Goal: Task Accomplishment & Management: Use online tool/utility

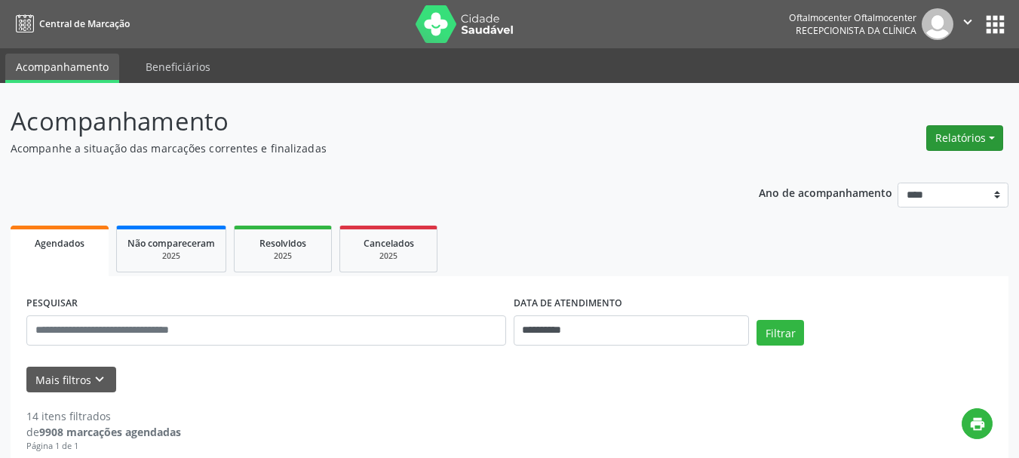
click at [946, 146] on button "Relatórios" at bounding box center [964, 138] width 77 height 26
click at [916, 171] on link "Agendamentos" at bounding box center [923, 170] width 162 height 21
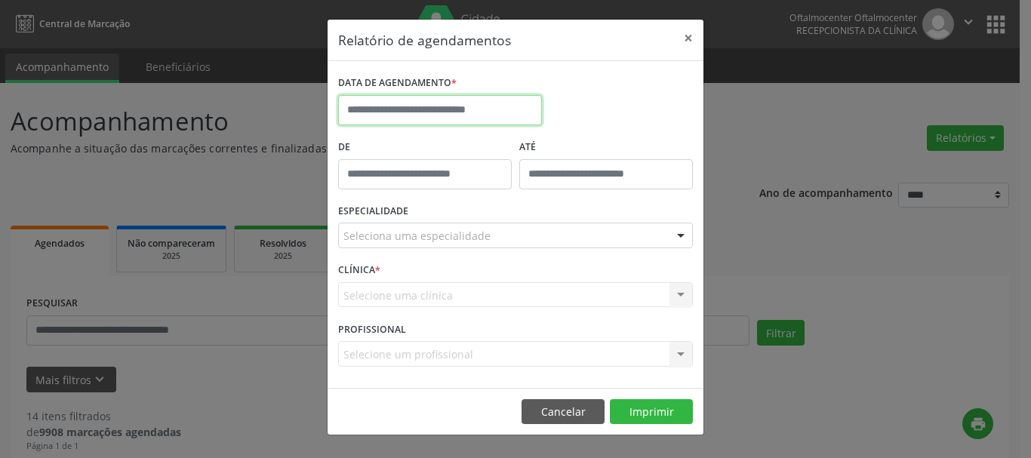
click at [429, 109] on input "text" at bounding box center [440, 110] width 204 height 30
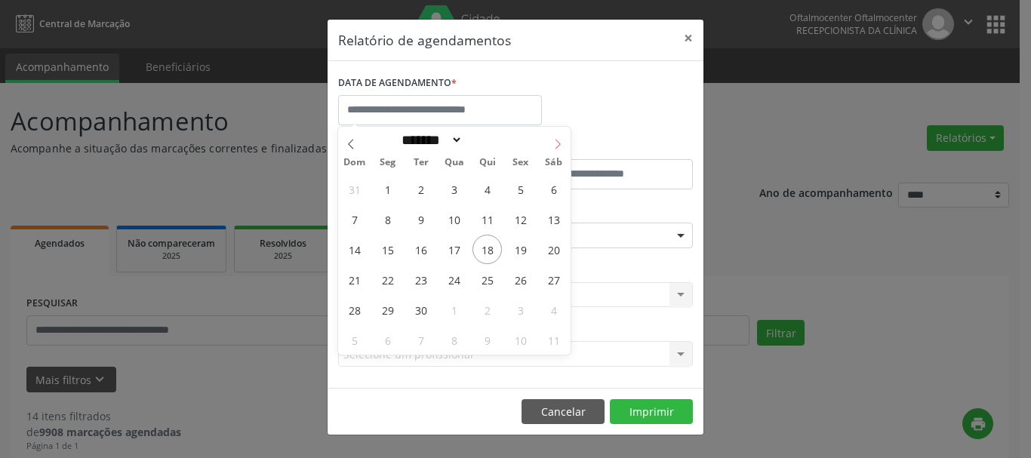
click at [553, 139] on icon at bounding box center [557, 144] width 11 height 11
select select "*"
click at [447, 187] on span "1" at bounding box center [453, 188] width 29 height 29
type input "**********"
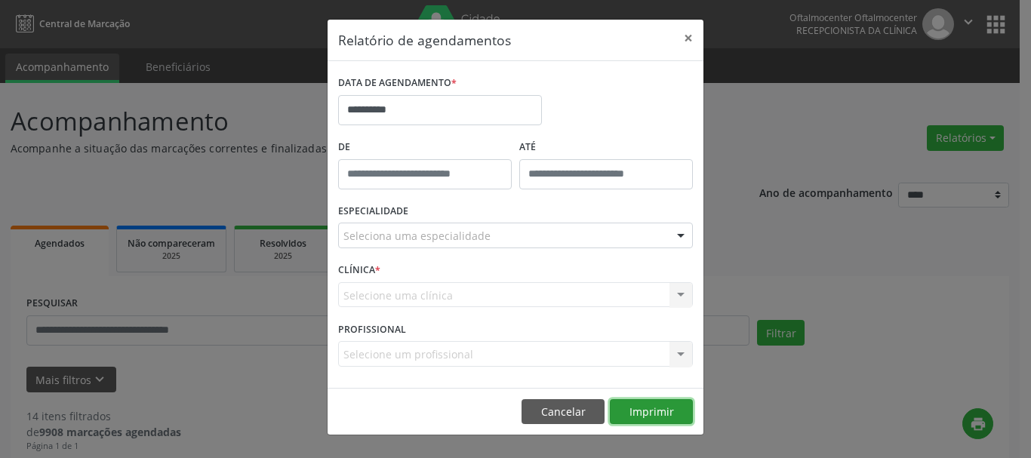
click at [631, 410] on button "Imprimir" at bounding box center [651, 412] width 83 height 26
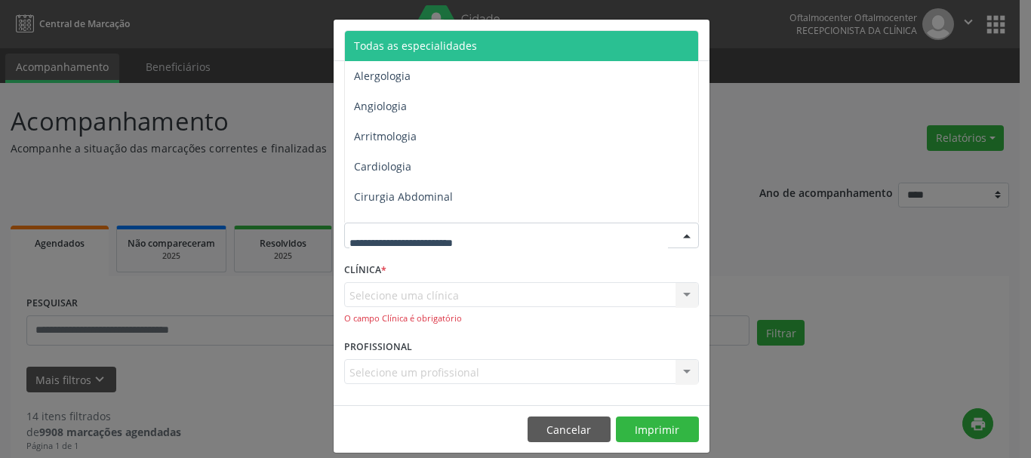
click at [427, 231] on input "text" at bounding box center [508, 243] width 318 height 30
type input "**"
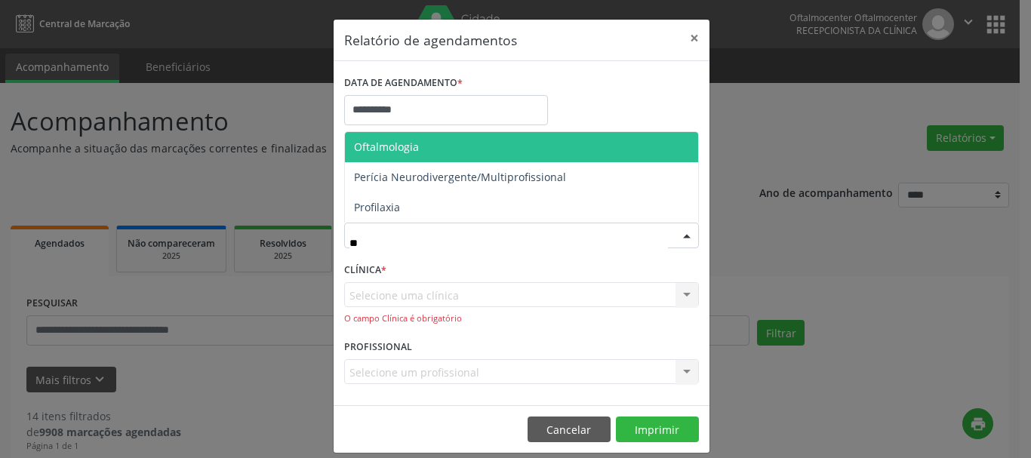
click at [407, 149] on span "Oftalmologia" at bounding box center [386, 147] width 65 height 14
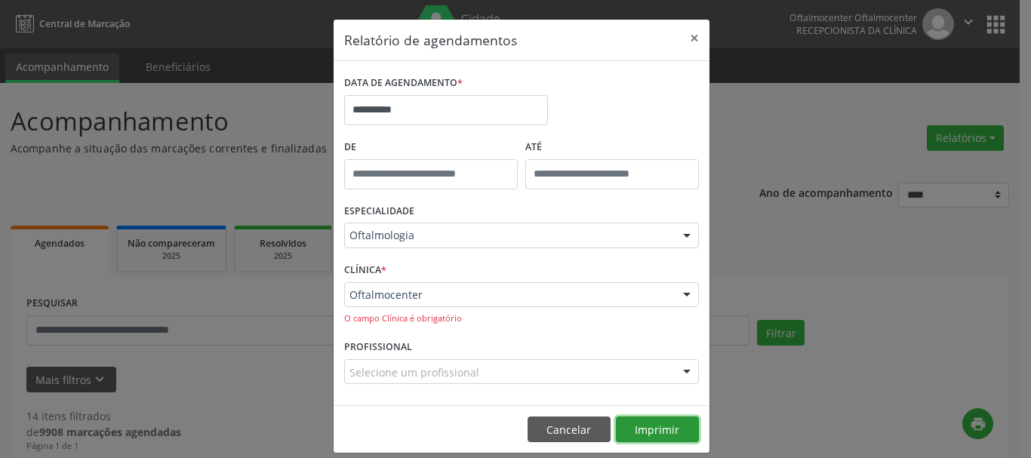
click at [634, 434] on button "Imprimir" at bounding box center [657, 429] width 83 height 26
